Goal: Task Accomplishment & Management: Complete application form

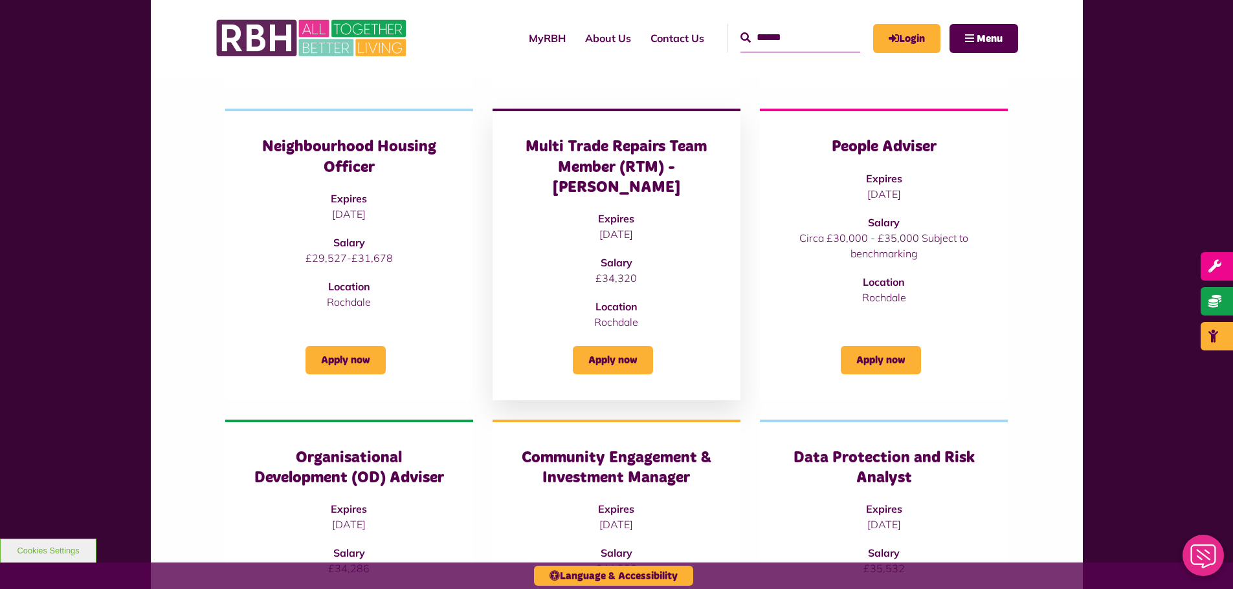
scroll to position [453, 0]
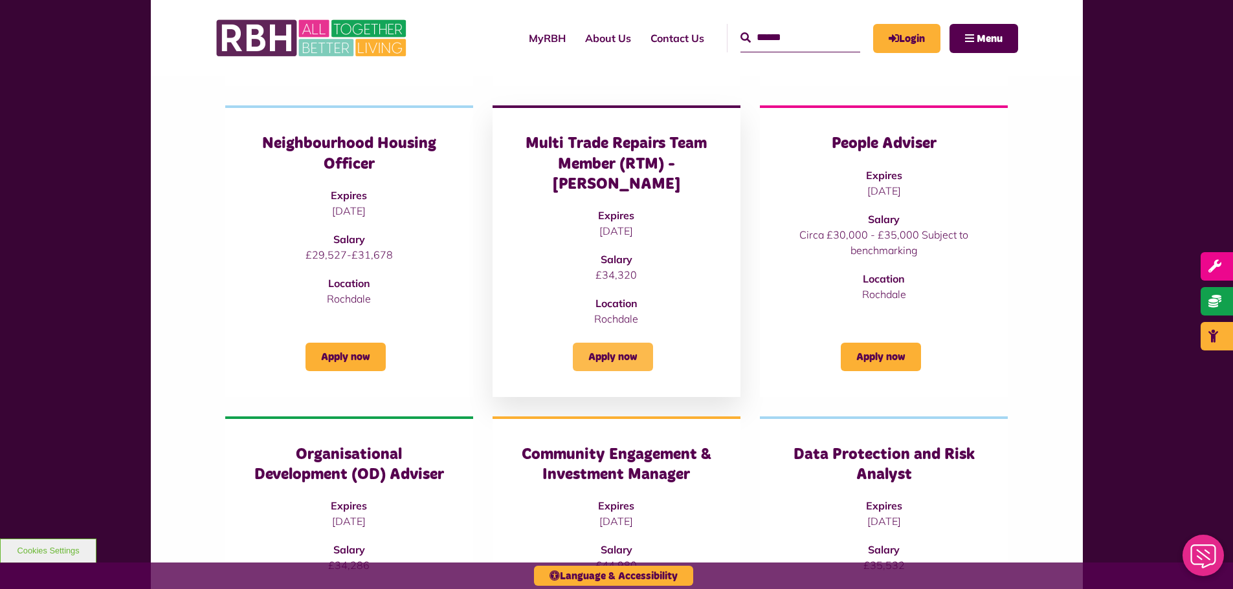
click at [622, 343] on link "Apply now" at bounding box center [613, 357] width 80 height 28
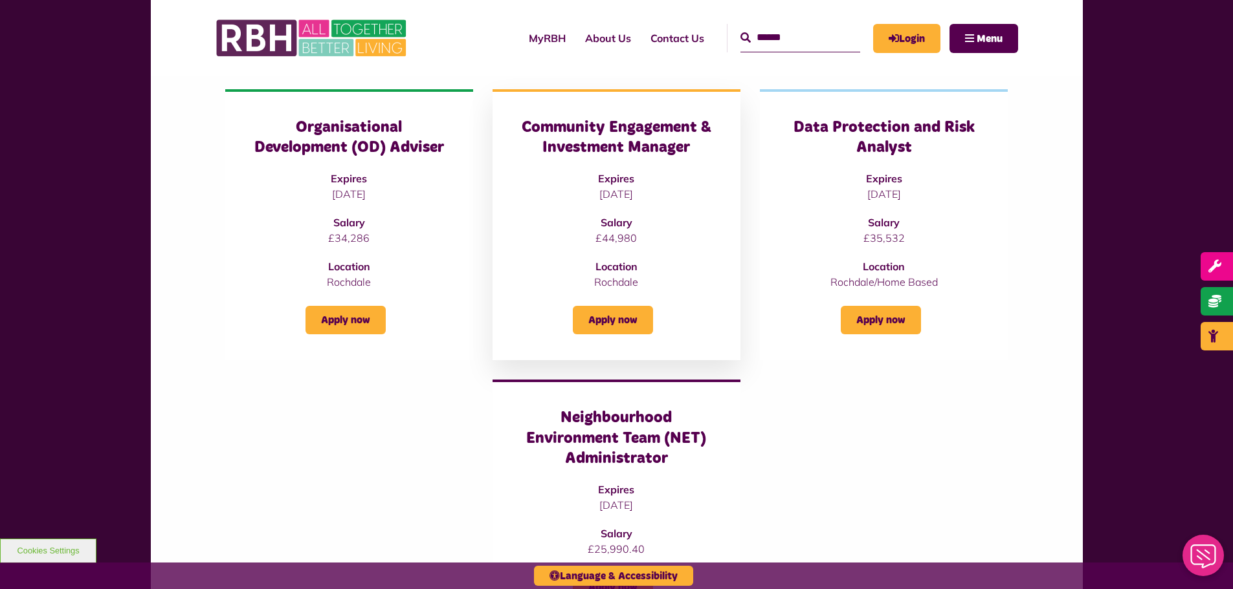
scroll to position [906, 0]
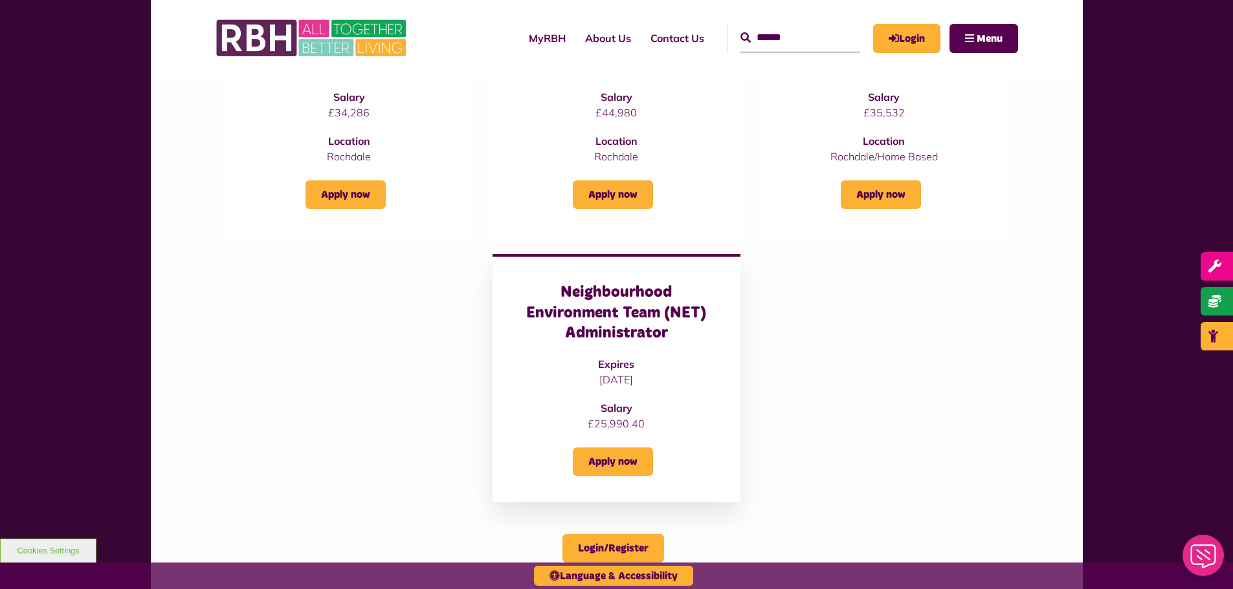
click at [614, 283] on h3 "Neighbourhood Environment Team (NET) Administrator" at bounding box center [616, 313] width 196 height 61
click at [626, 449] on link "Apply now" at bounding box center [613, 462] width 80 height 28
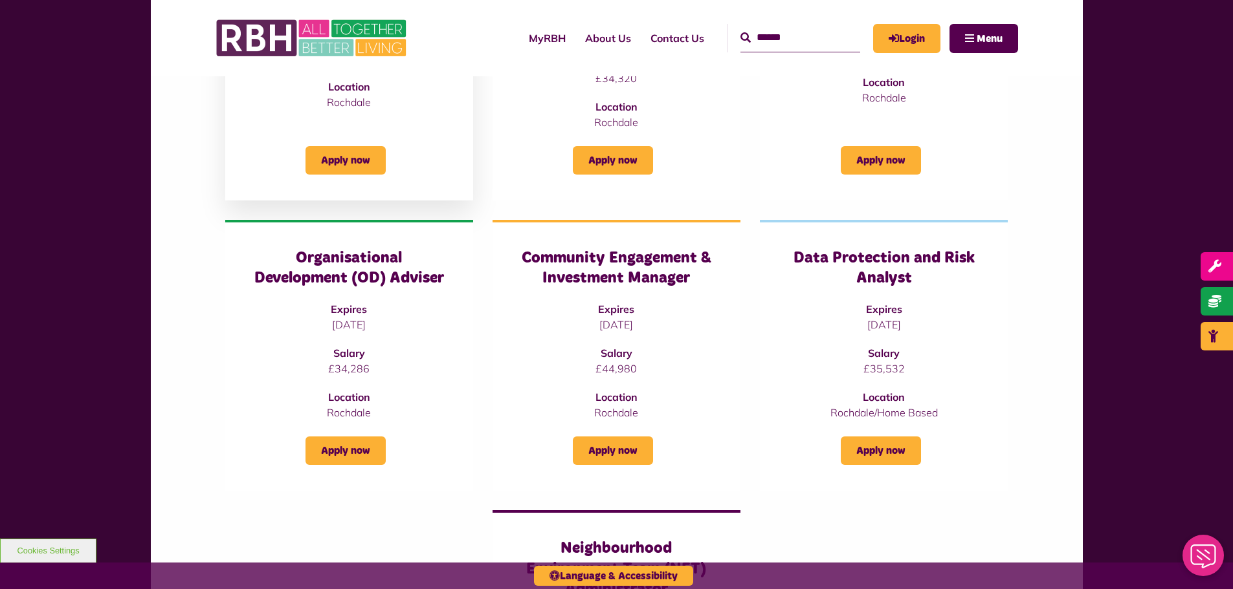
scroll to position [645, 0]
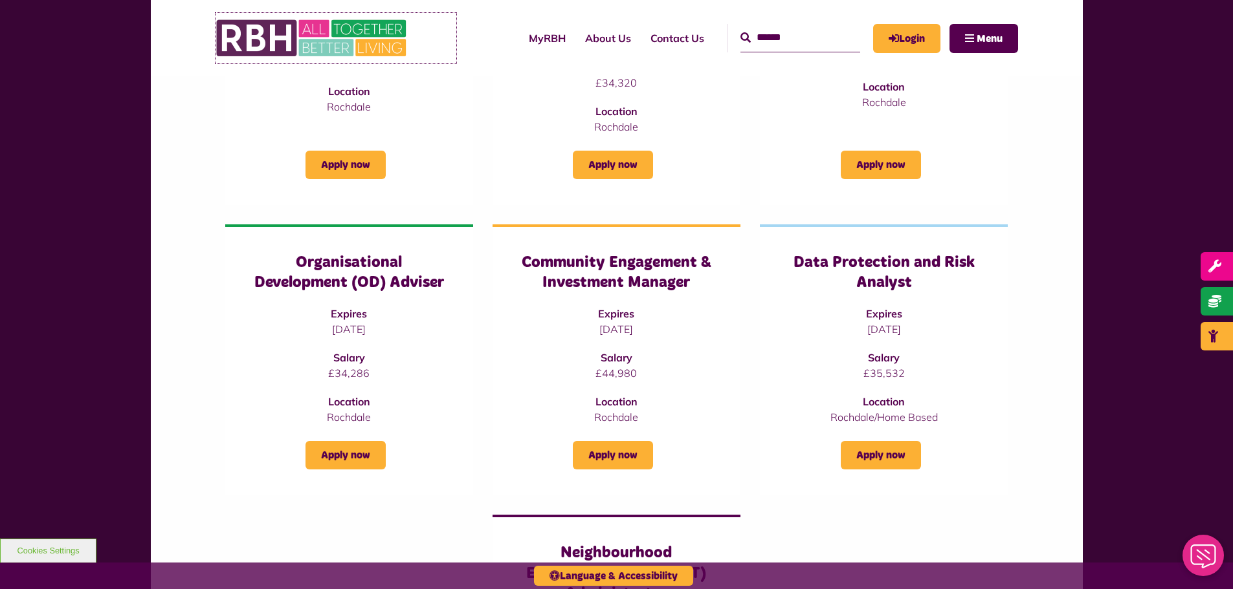
click at [251, 33] on img at bounding box center [312, 38] width 194 height 50
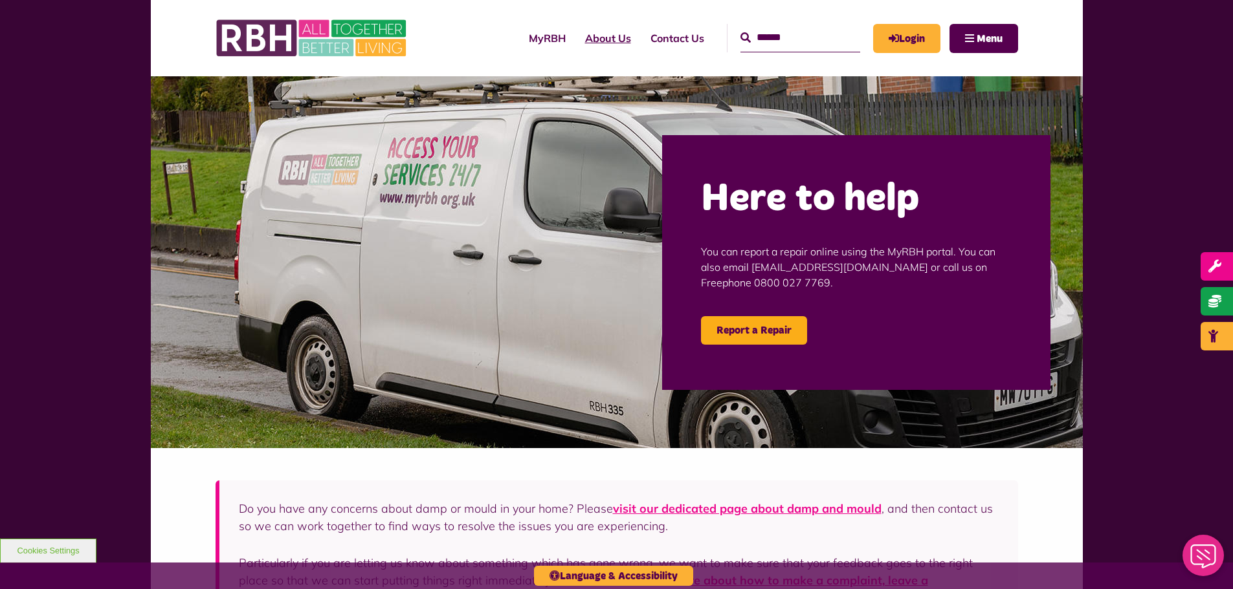
click at [581, 38] on link "About Us" at bounding box center [607, 38] width 65 height 35
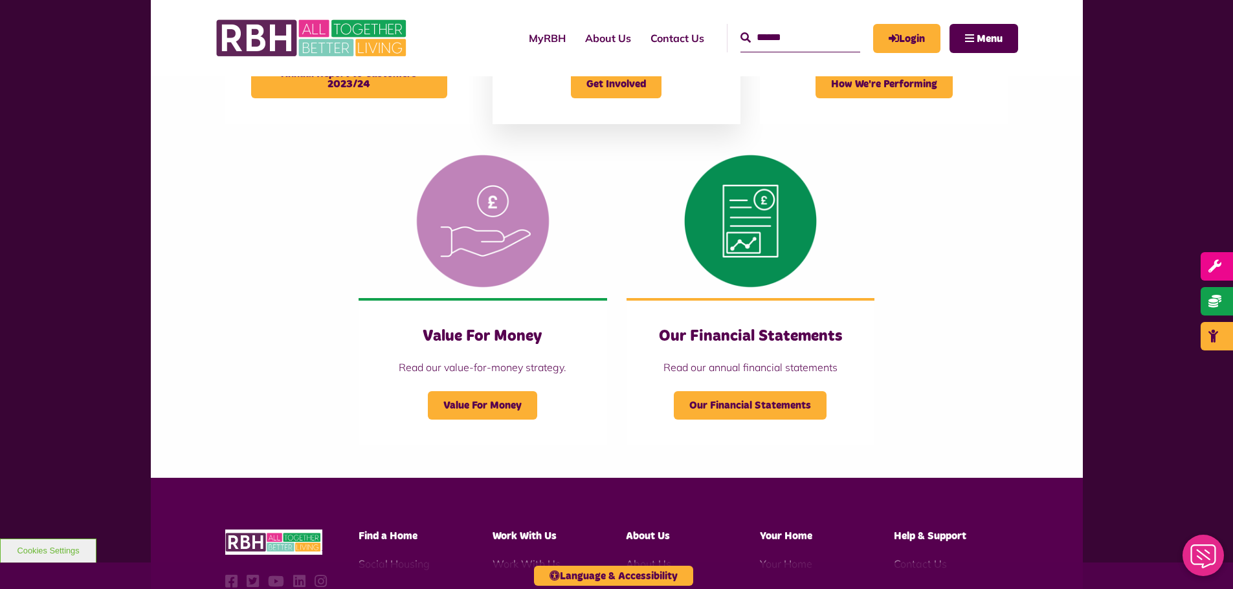
scroll to position [1294, 0]
